Goal: Task Accomplishment & Management: Use online tool/utility

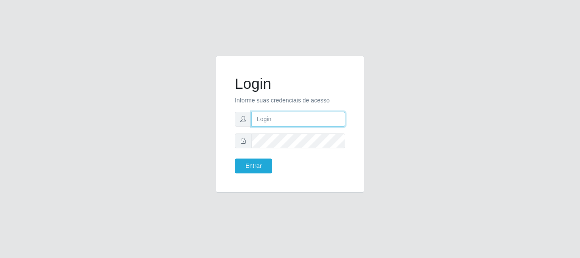
click at [264, 113] on input "text" at bounding box center [298, 119] width 94 height 15
type input "[EMAIL_ADDRESS][DOMAIN_NAME]"
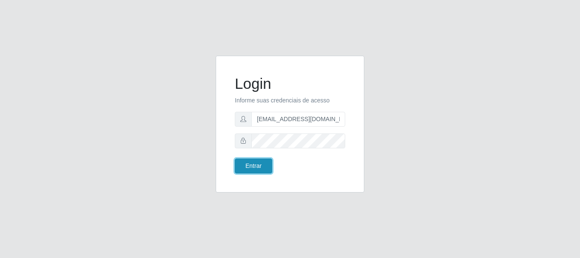
click at [239, 165] on button "Entrar" at bounding box center [253, 165] width 37 height 15
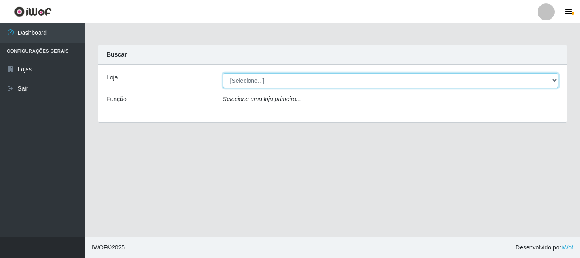
click at [553, 80] on select "[Selecione...] SuperFácil Atacado - Rodoviária" at bounding box center [391, 80] width 336 height 15
select select "400"
click at [223, 73] on select "[Selecione...] SuperFácil Atacado - Rodoviária" at bounding box center [391, 80] width 336 height 15
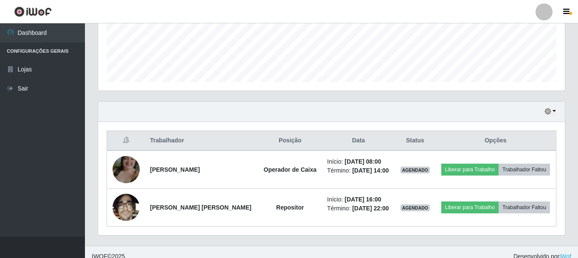
scroll to position [231, 0]
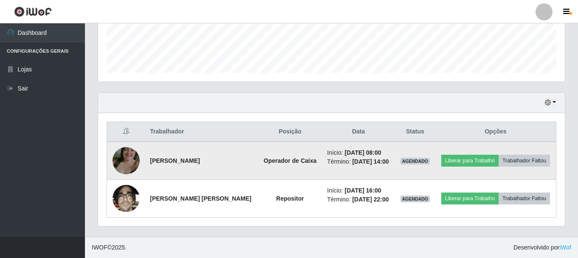
click at [119, 158] on img at bounding box center [126, 160] width 27 height 48
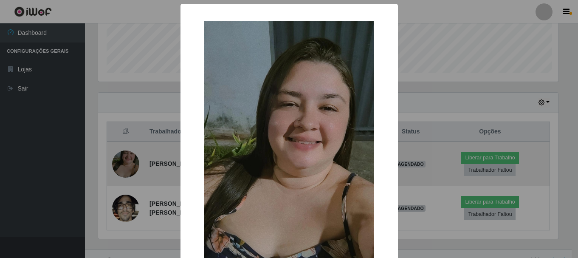
scroll to position [176, 463]
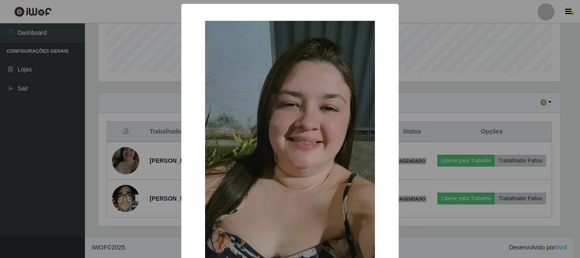
click at [34, 163] on div "× OK Cancel" at bounding box center [290, 129] width 580 height 258
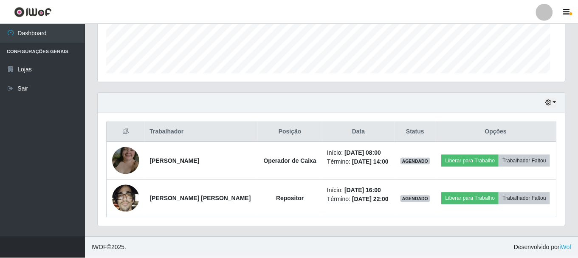
scroll to position [176, 467]
